Goal: Check status: Check status

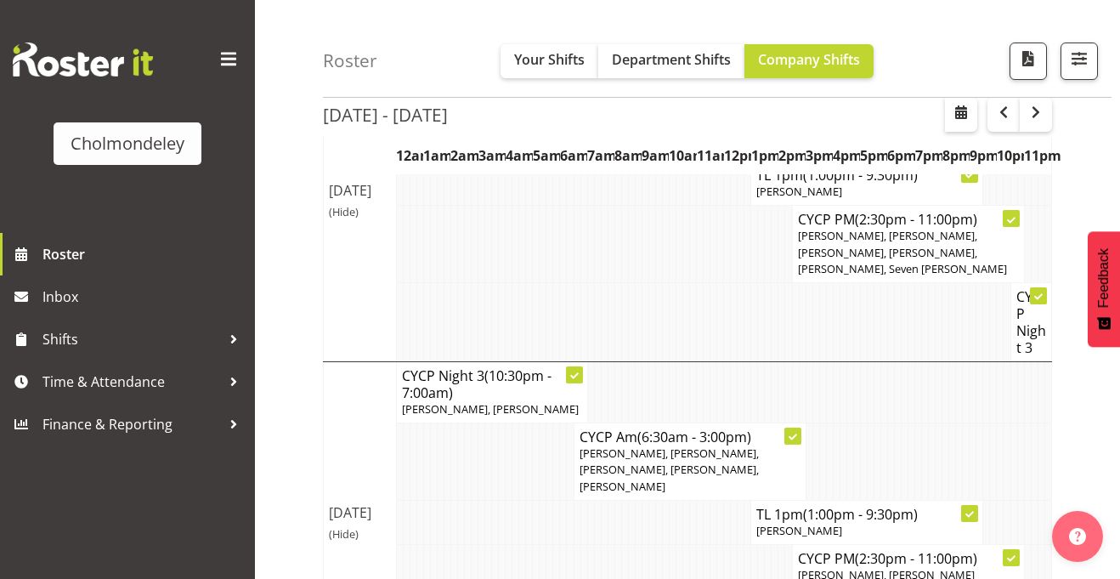
scroll to position [393, 0]
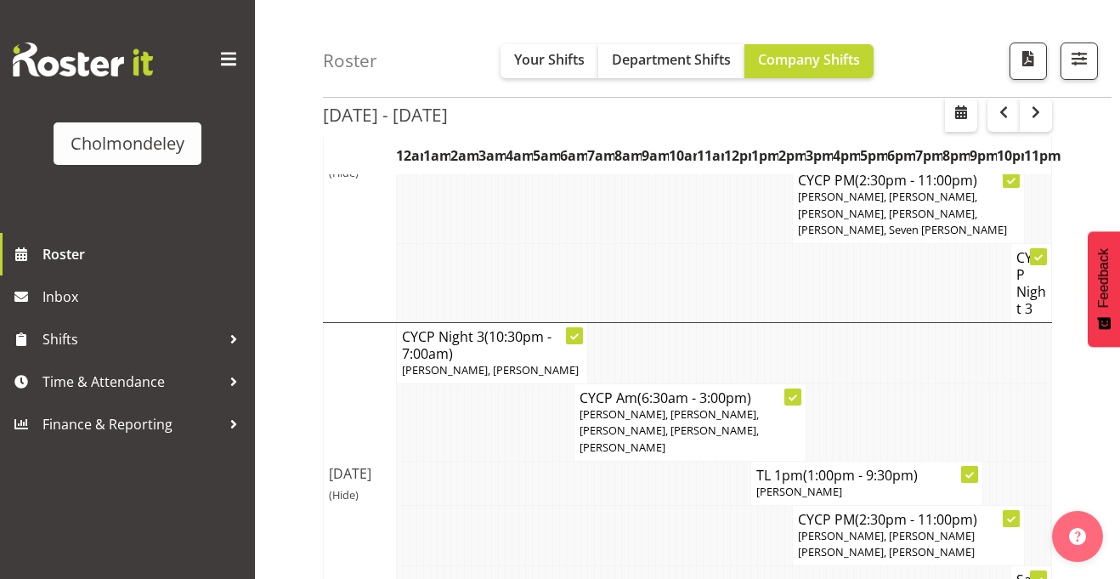
click at [586, 455] on p "[PERSON_NAME], [PERSON_NAME], [PERSON_NAME], [PERSON_NAME], [PERSON_NAME]" at bounding box center [690, 430] width 221 height 49
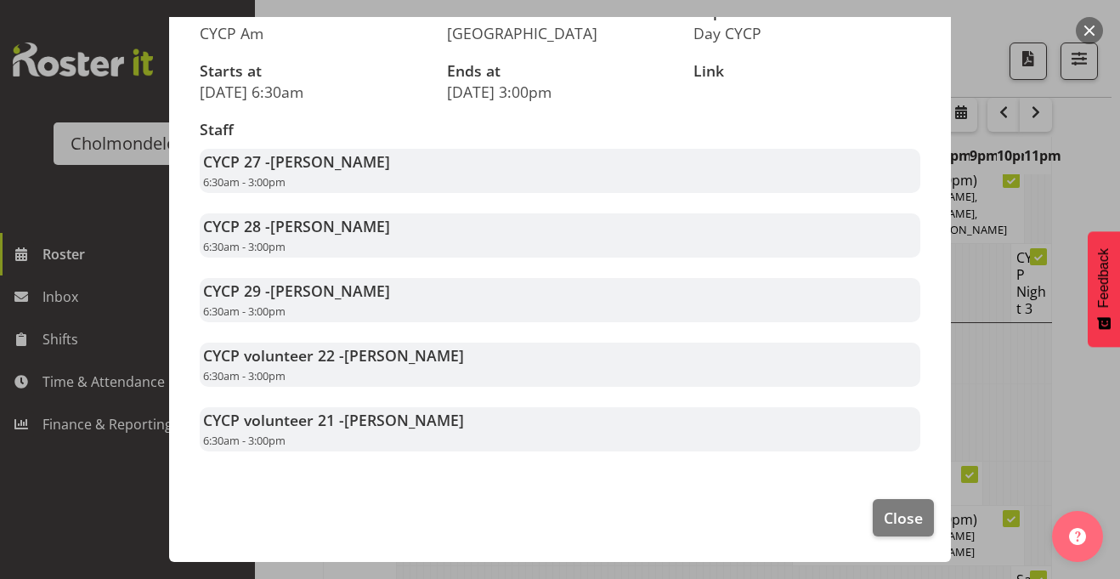
scroll to position [0, 0]
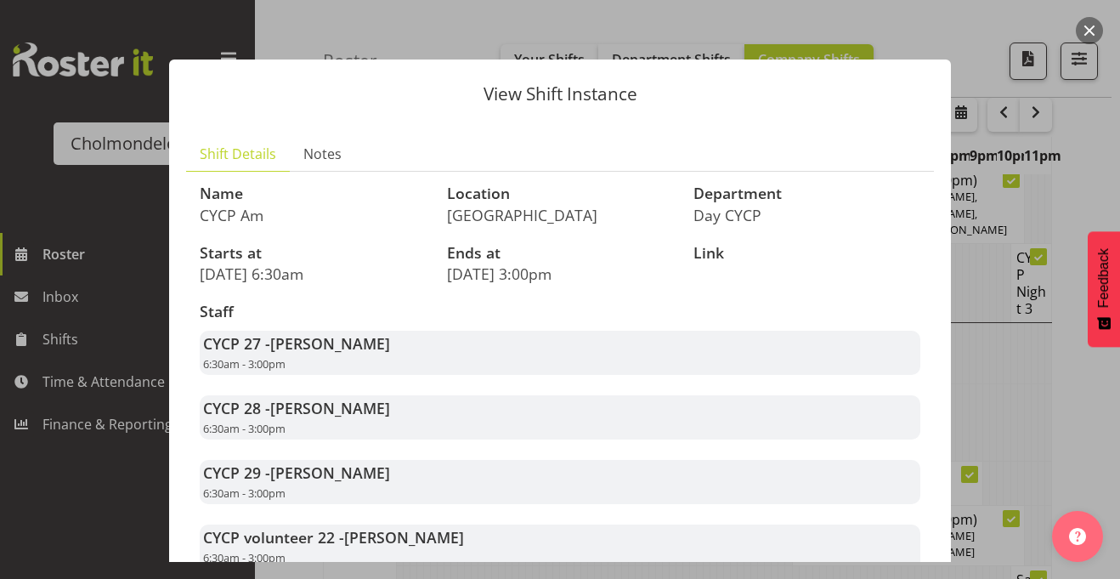
click at [455, 37] on div "View Shift Instance Shift Details Notes Name CYCP Am Location [GEOGRAPHIC_DATA]…" at bounding box center [560, 289] width 816 height 545
click at [1097, 33] on button "button" at bounding box center [1089, 30] width 27 height 27
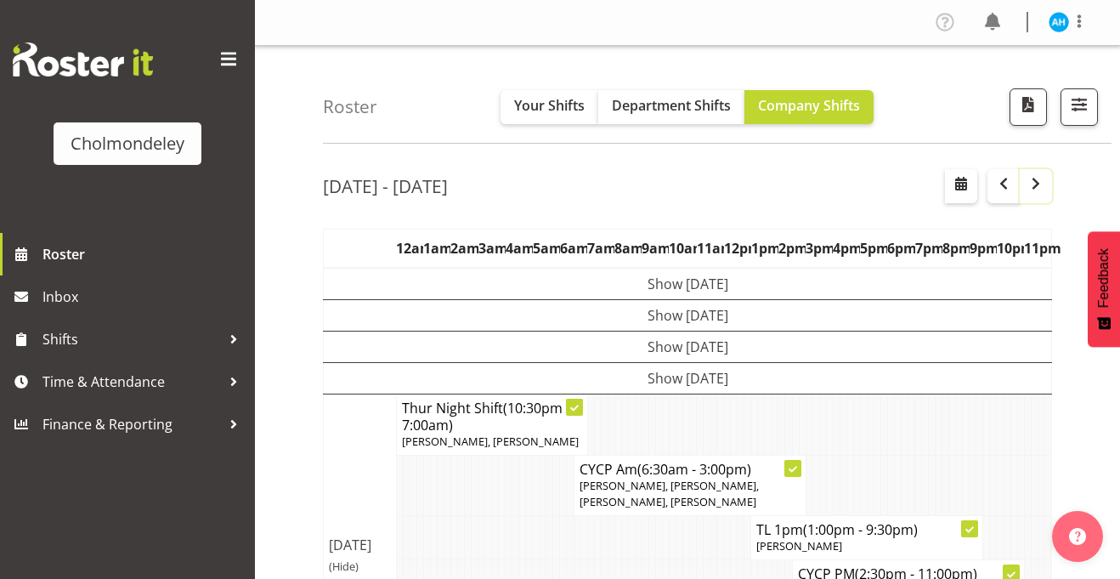
click at [1043, 177] on span "button" at bounding box center [1036, 183] width 20 height 20
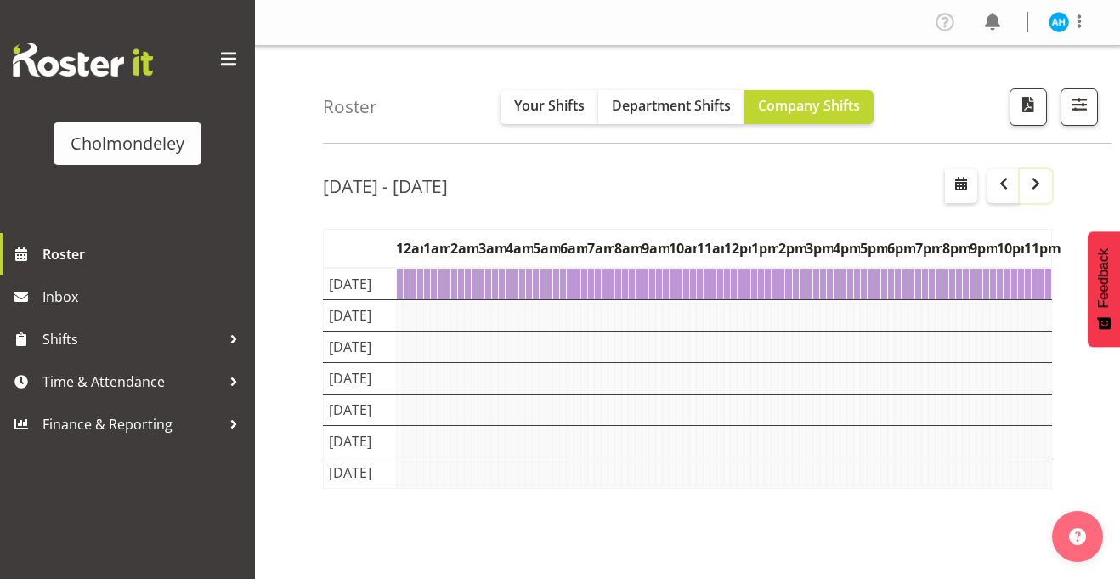
click at [1043, 177] on span "button" at bounding box center [1036, 183] width 20 height 20
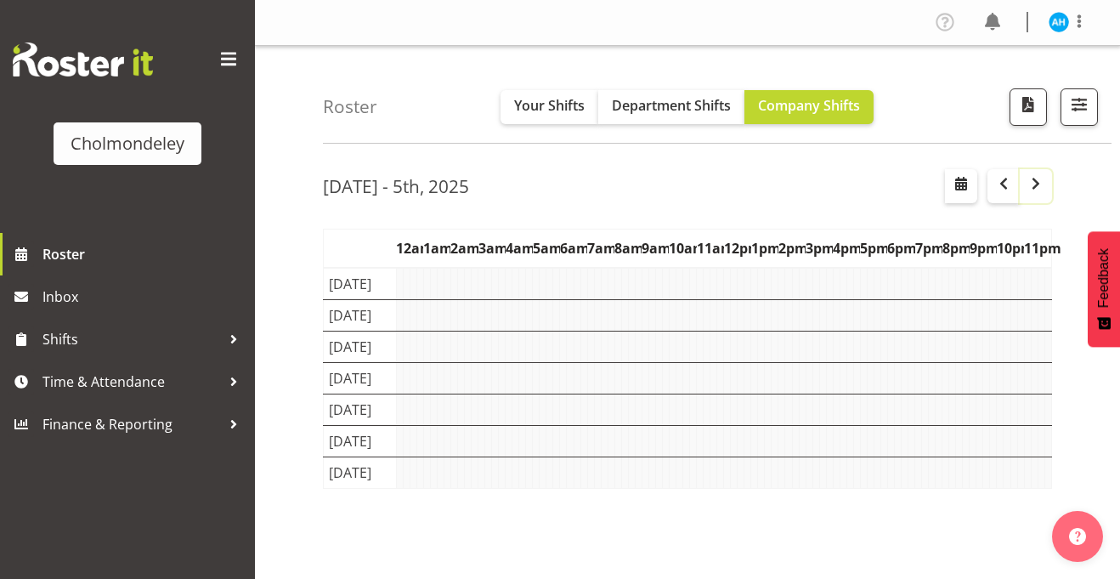
click at [1043, 177] on span "button" at bounding box center [1036, 183] width 20 height 20
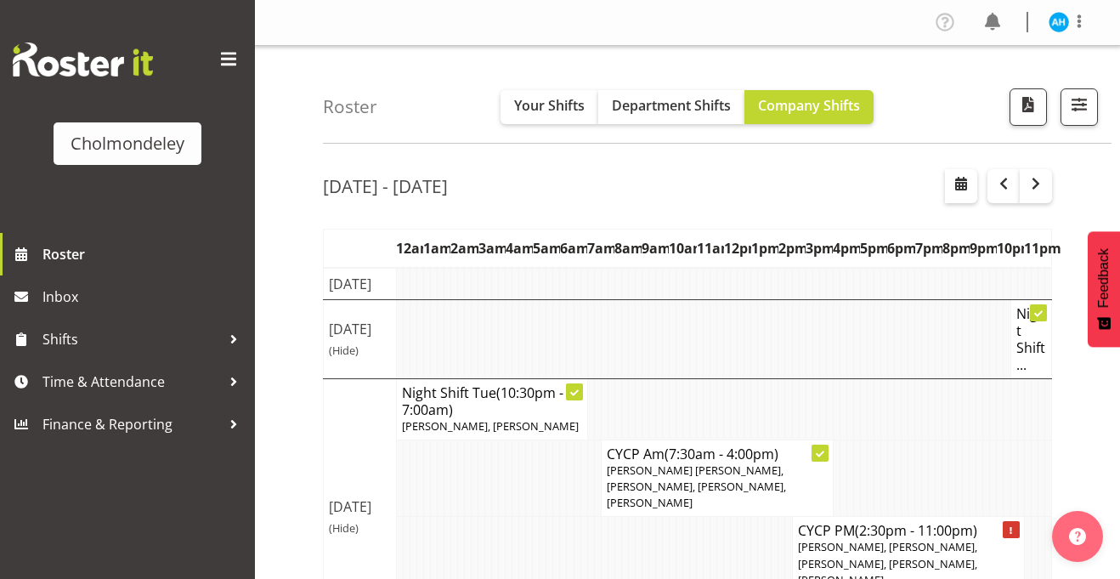
click at [430, 300] on td at bounding box center [433, 284] width 7 height 32
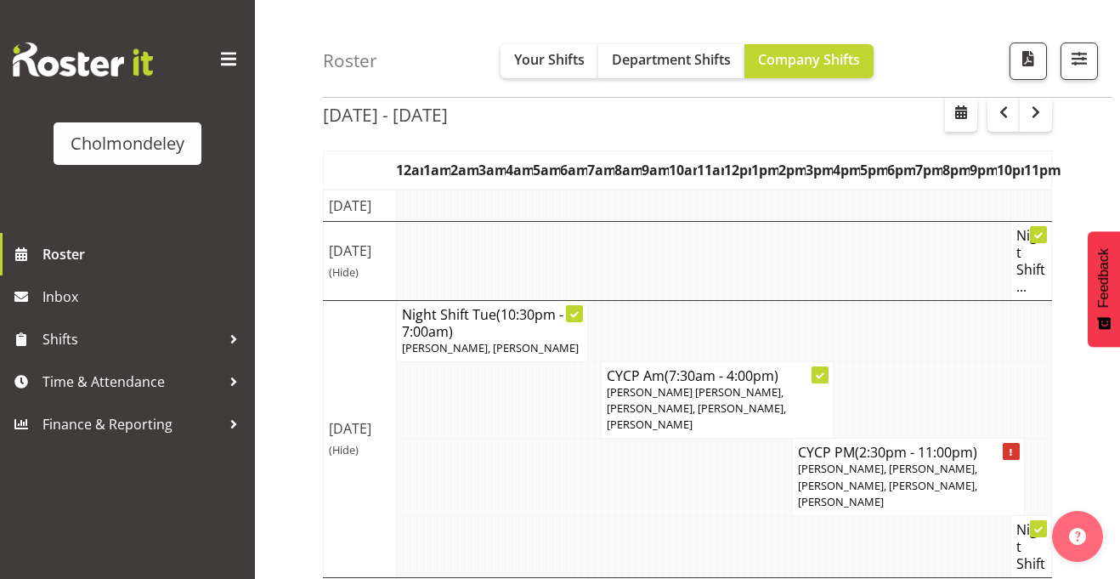
scroll to position [77, 0]
click at [430, 300] on td at bounding box center [433, 261] width 7 height 79
click at [348, 280] on span "(Hide)" at bounding box center [344, 272] width 30 height 15
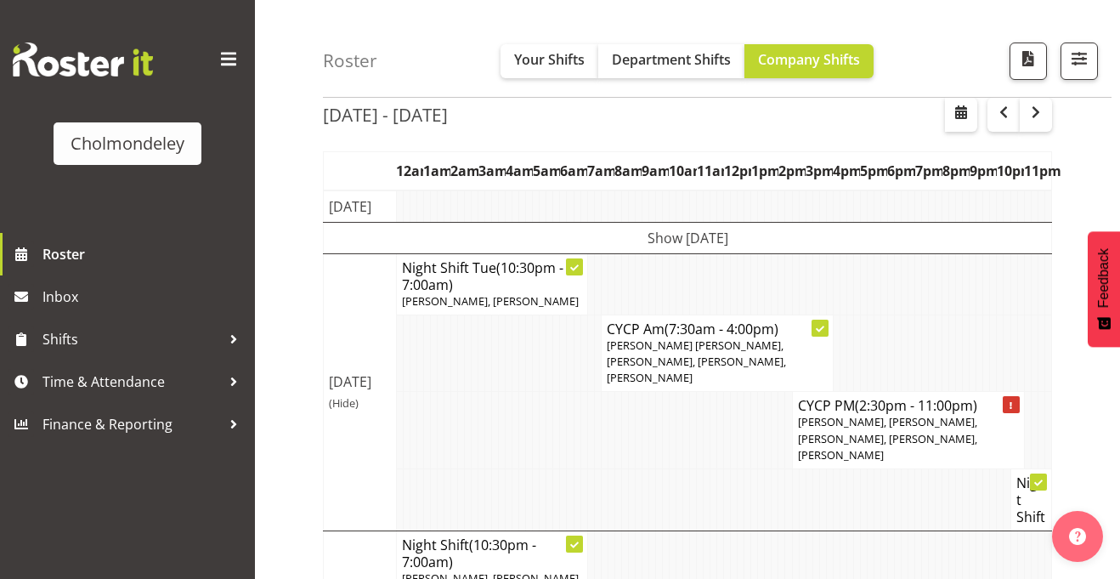
click at [350, 253] on td "Show [DATE]" at bounding box center [688, 237] width 728 height 31
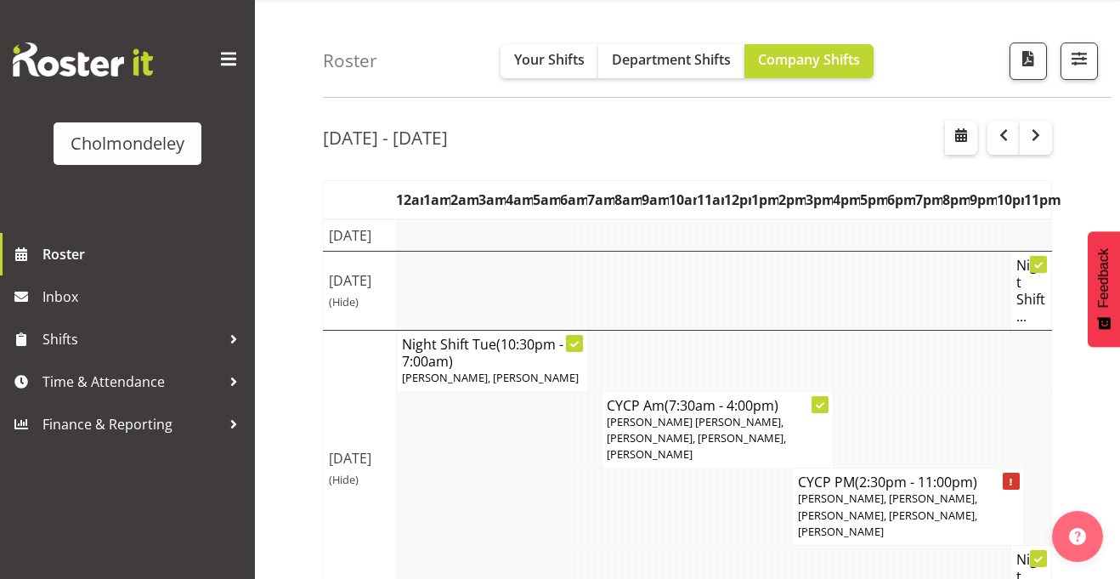
scroll to position [44, 0]
